Goal: Task Accomplishment & Management: Manage account settings

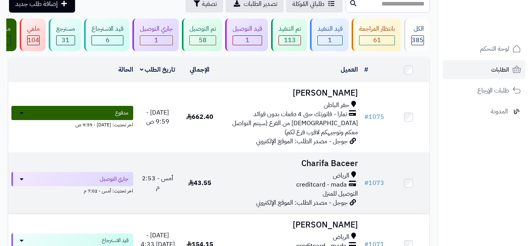
scroll to position [79, 0]
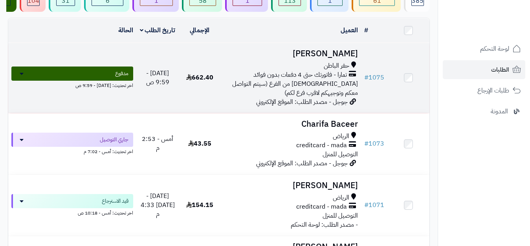
click at [268, 86] on span "الاستلام من الفرع (سيتم التواصل معكم وتوجيهكم لاقرب فرع لكم)" at bounding box center [295, 88] width 126 height 18
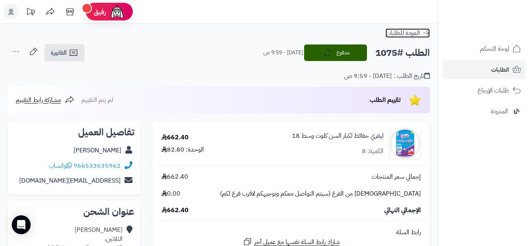
click at [427, 32] on icon at bounding box center [426, 33] width 8 height 8
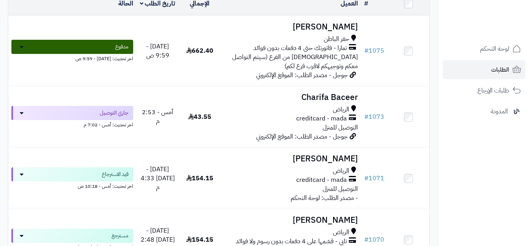
scroll to position [118, 0]
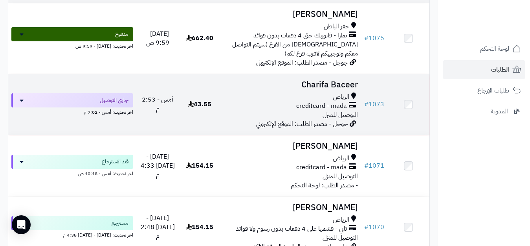
click at [273, 108] on div "creditcard - mada" at bounding box center [291, 105] width 134 height 9
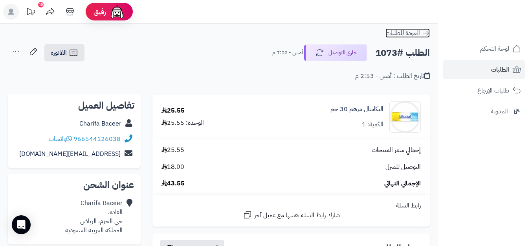
click at [429, 31] on icon at bounding box center [426, 33] width 8 height 8
